Goal: Task Accomplishment & Management: Manage account settings

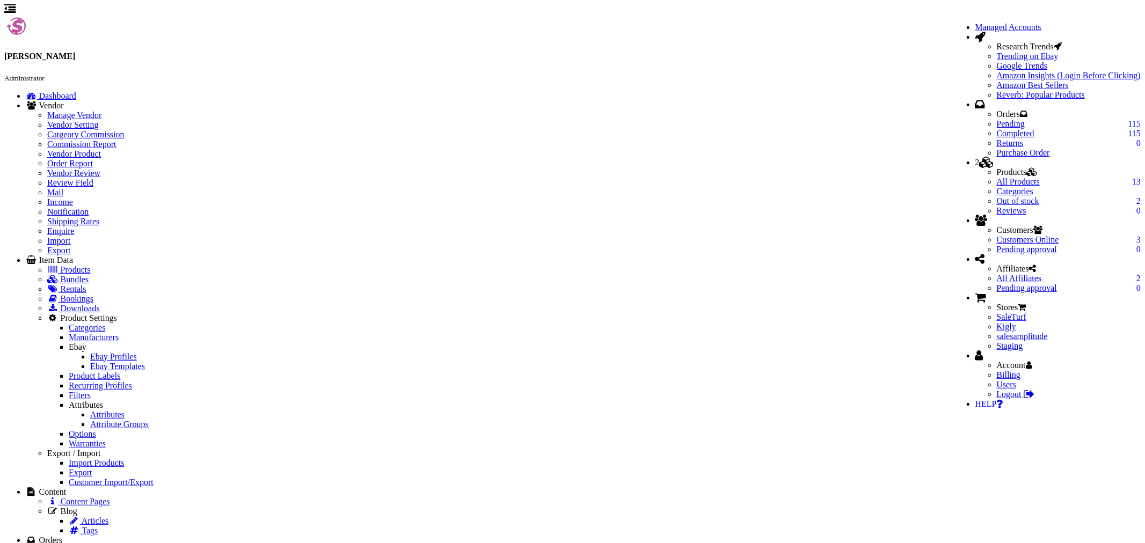
scroll to position [894, 0]
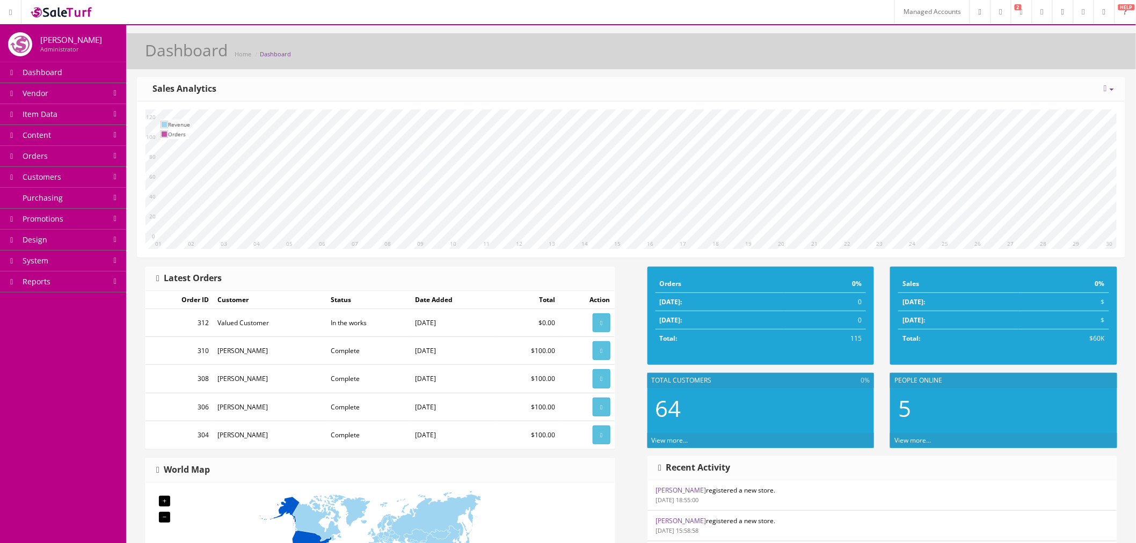
click at [65, 137] on link "Content" at bounding box center [63, 135] width 126 height 21
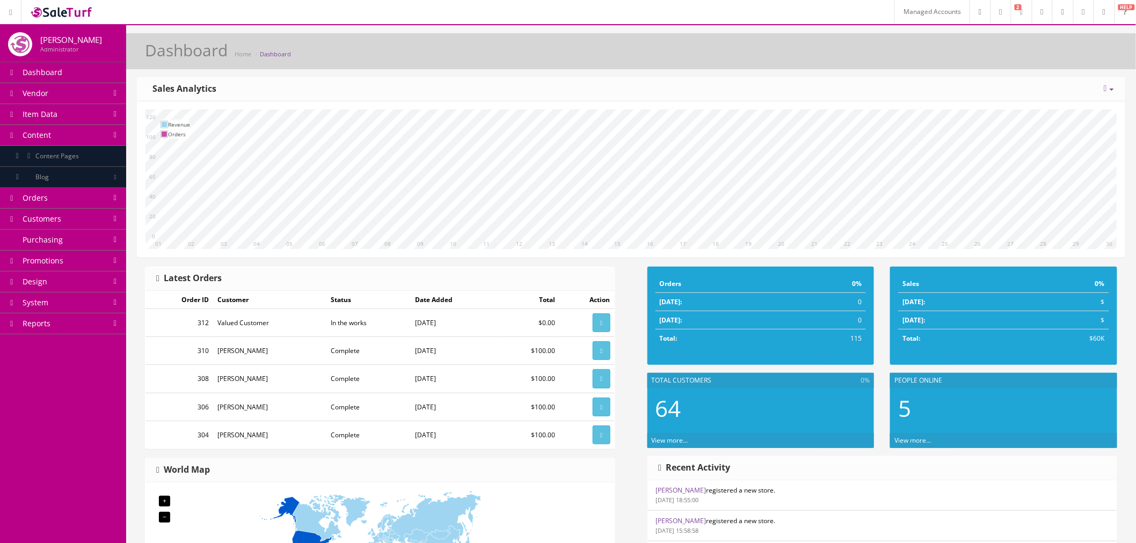
click at [87, 159] on link "Content Pages" at bounding box center [63, 156] width 126 height 21
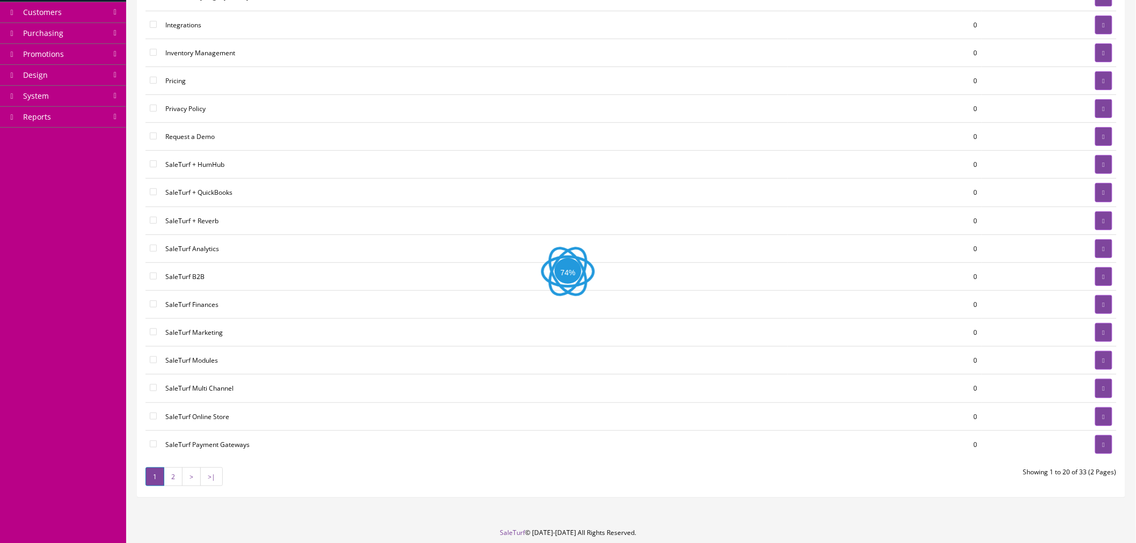
scroll to position [247, 0]
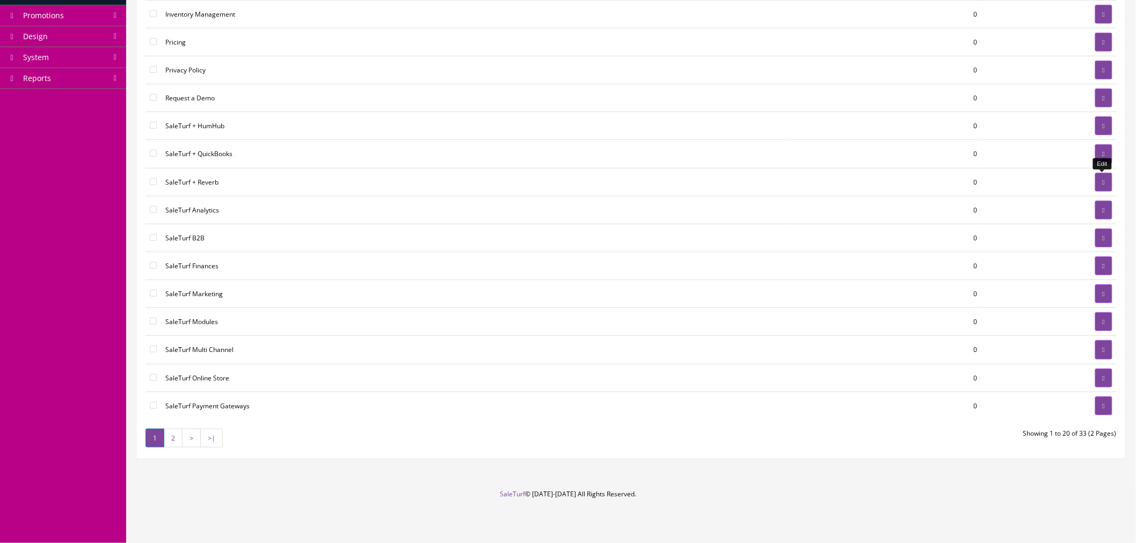
click at [1108, 181] on link at bounding box center [1103, 182] width 17 height 19
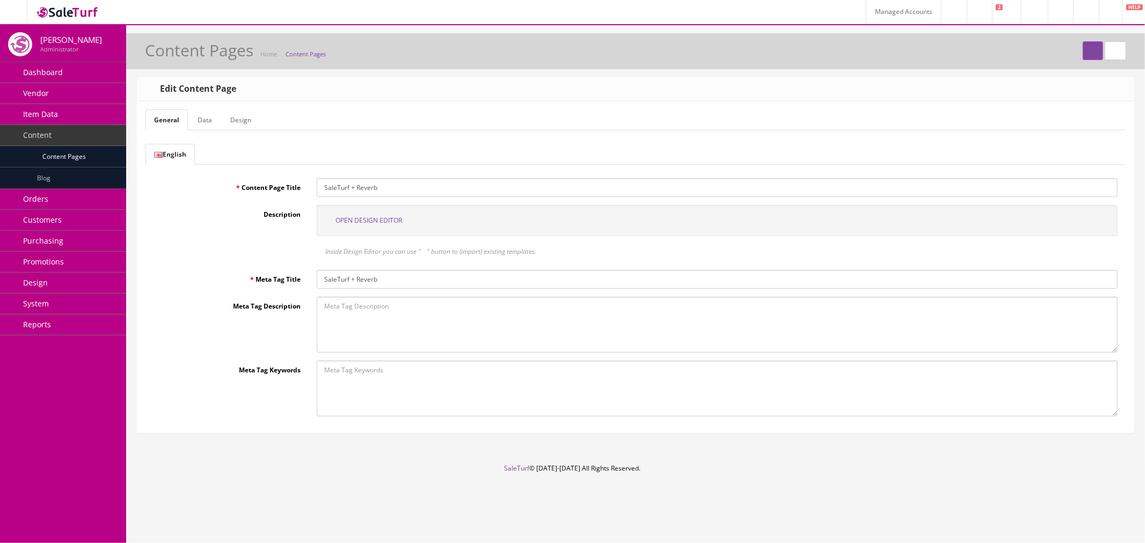
click at [360, 217] on span "Open Design Editor" at bounding box center [368, 220] width 67 height 9
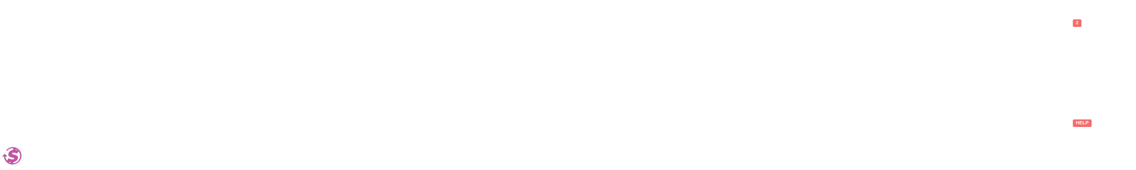
scroll to position [179, 0]
